Goal: Transaction & Acquisition: Download file/media

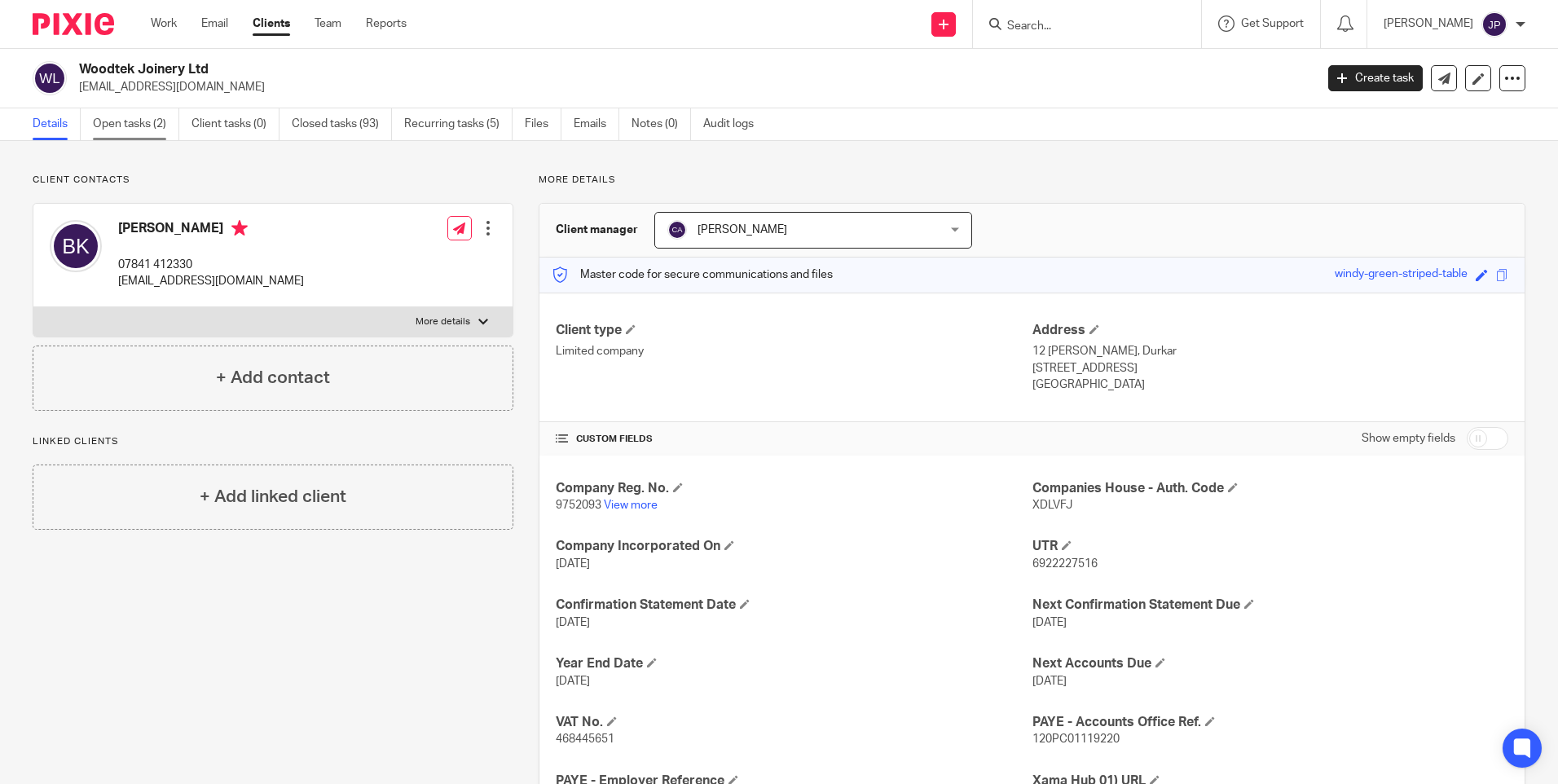
click at [126, 122] on link "Open tasks (2)" at bounding box center [137, 124] width 87 height 31
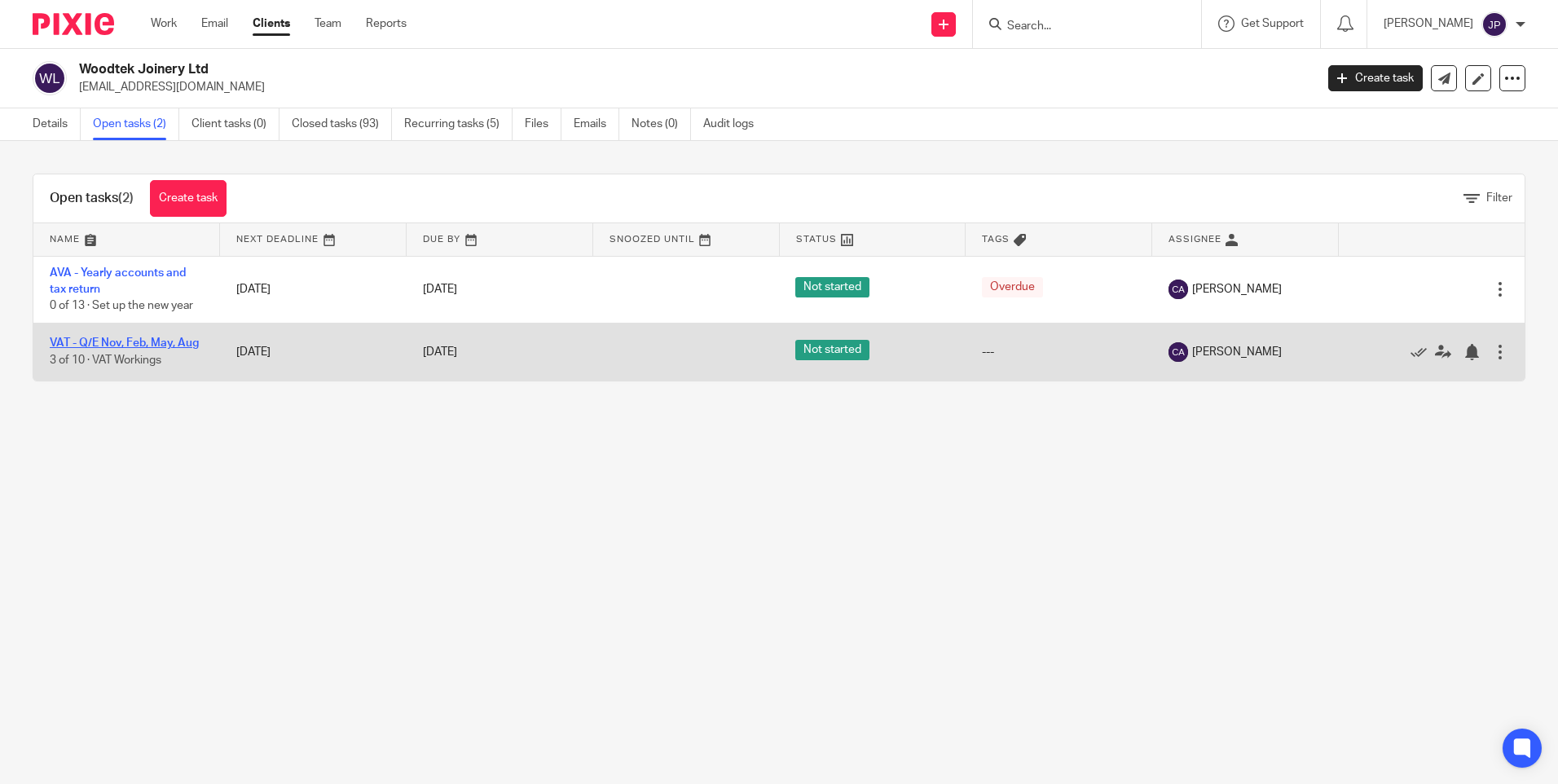
click at [161, 338] on link "VAT - Q/E Nov, Feb, May, Aug" at bounding box center [125, 343] width 149 height 11
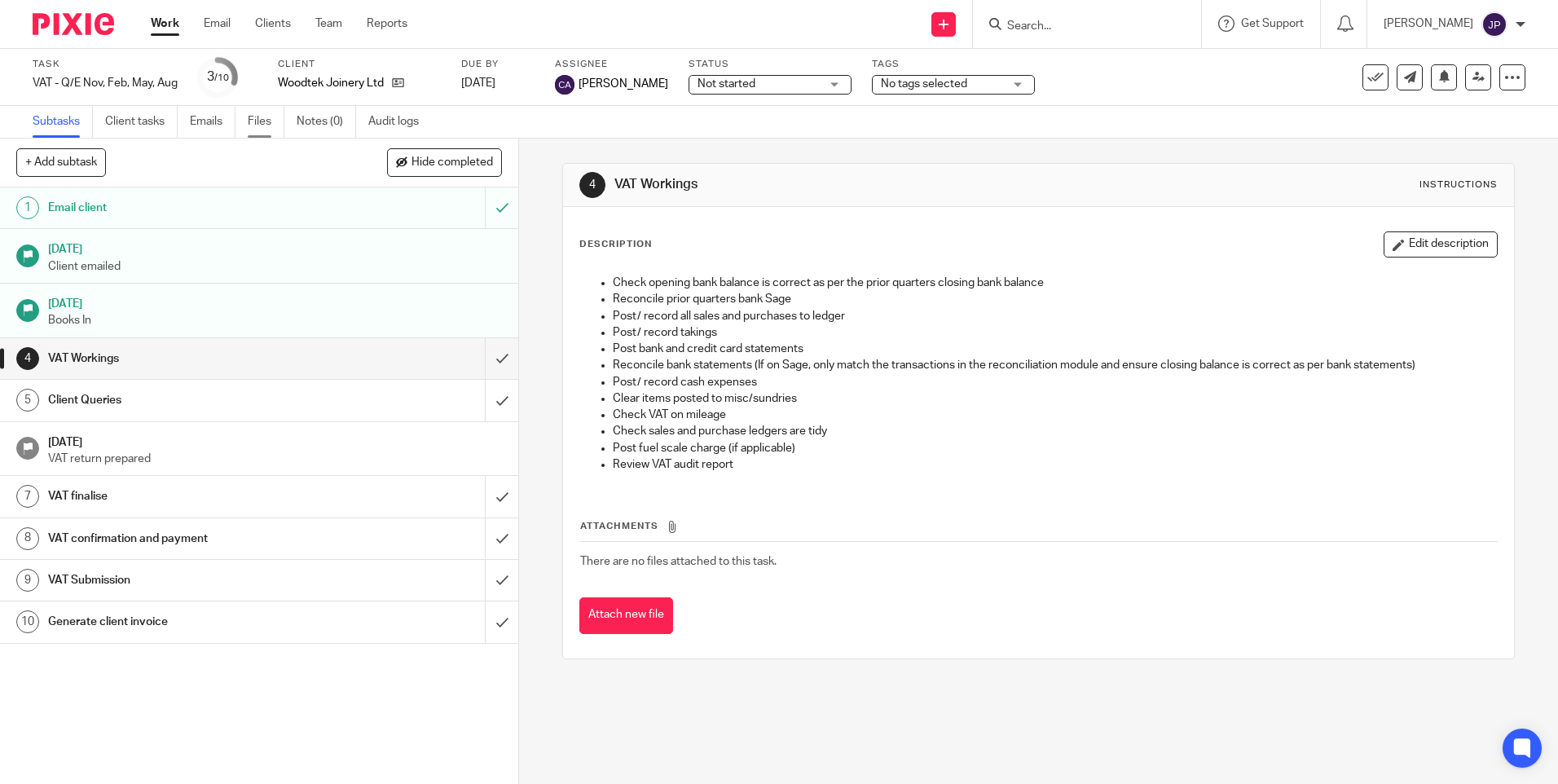
click at [266, 118] on link "Files" at bounding box center [267, 122] width 37 height 31
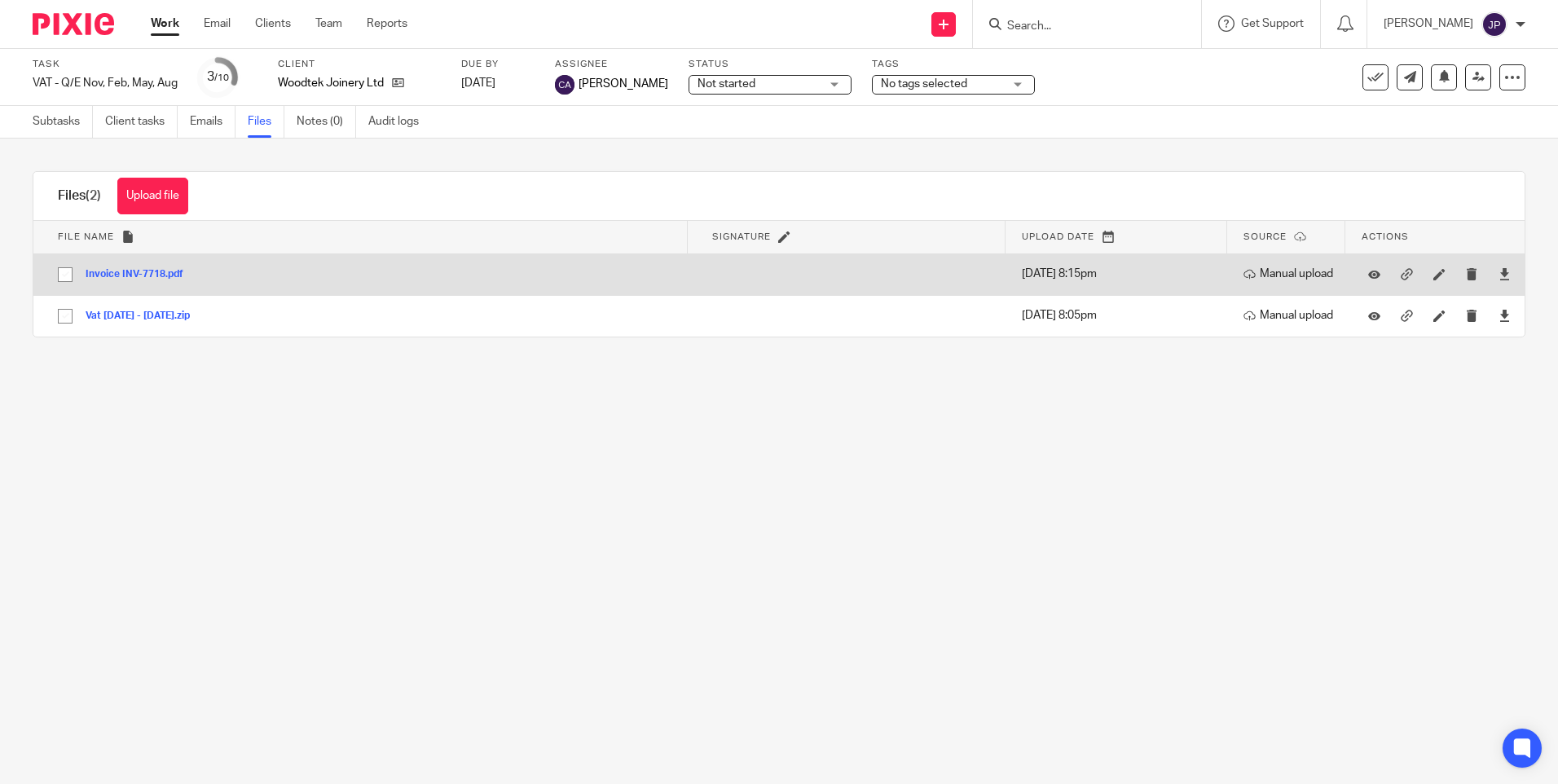
drag, startPoint x: 61, startPoint y: 274, endPoint x: 76, endPoint y: 291, distance: 22.7
click at [64, 274] on input "checkbox" at bounding box center [65, 275] width 31 height 31
checkbox input "true"
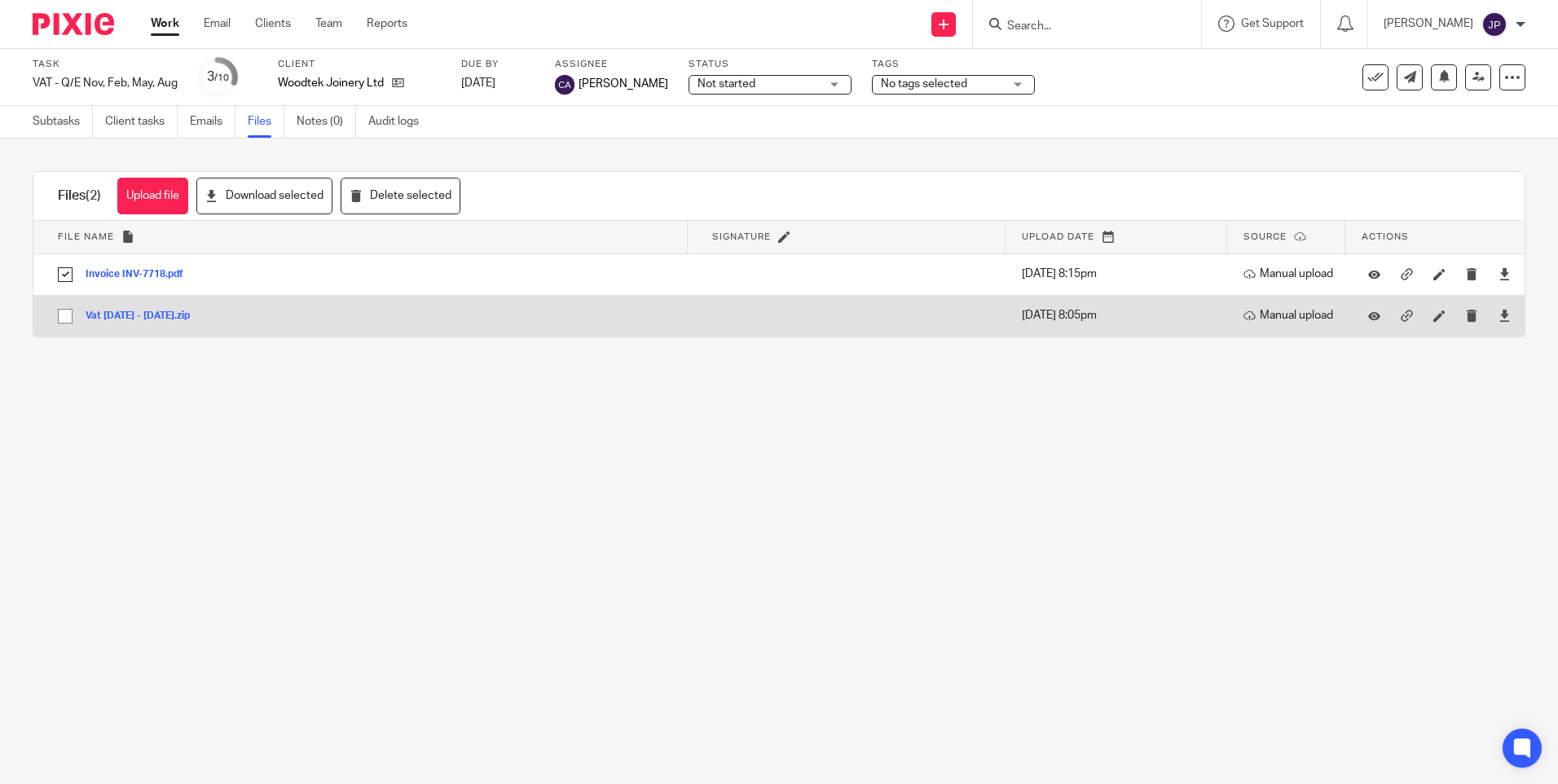
click at [69, 315] on input "checkbox" at bounding box center [65, 316] width 31 height 31
checkbox input "true"
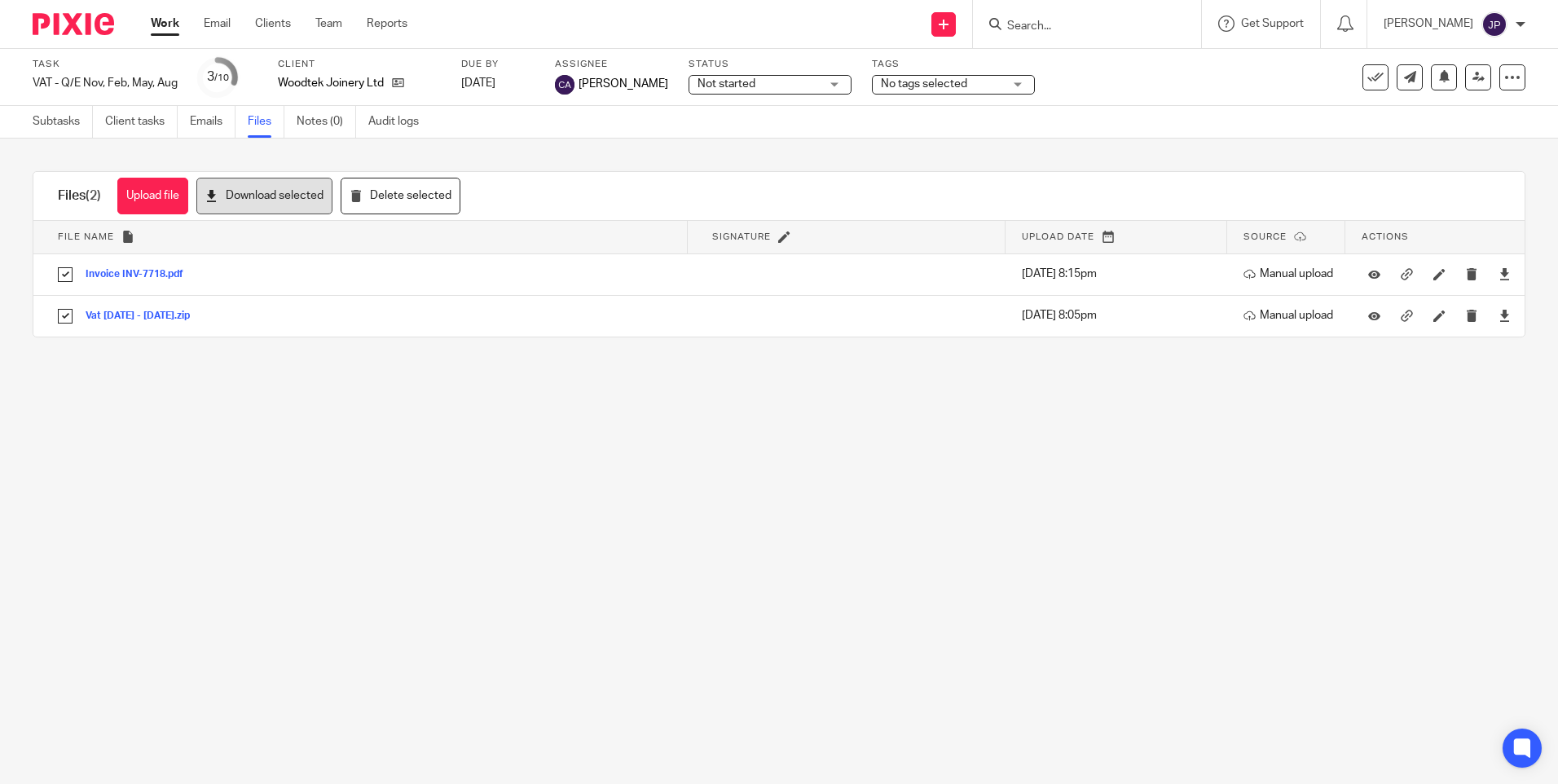
click at [251, 209] on button "Download selected" at bounding box center [265, 196] width 137 height 37
click at [375, 434] on main "Task VAT - Q/E Nov, Feb, May, Aug Save VAT - Q/E Nov, Feb, May, [DATE] Client W…" at bounding box center [779, 392] width 1558 height 784
